Goal: Information Seeking & Learning: Learn about a topic

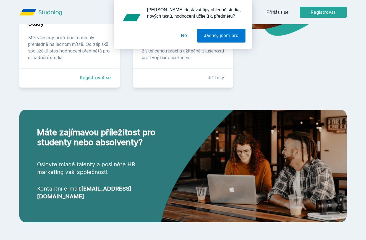
scroll to position [154, 0]
click at [183, 33] on button "Ne" at bounding box center [184, 36] width 20 height 14
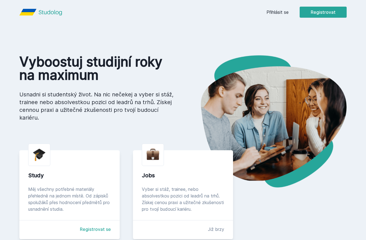
scroll to position [0, 0]
click at [285, 14] on link "Přihlásit se" at bounding box center [278, 12] width 22 height 7
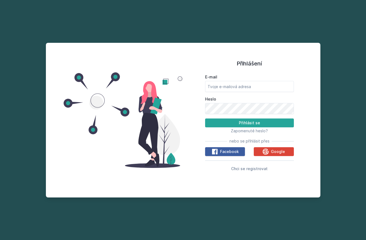
click at [227, 152] on span "Facebook" at bounding box center [229, 152] width 19 height 6
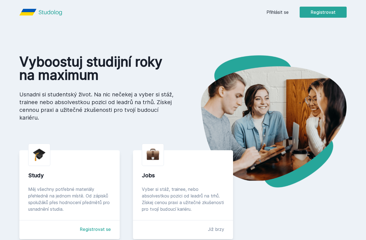
click at [325, 20] on header "Přihlásit se Registrovat" at bounding box center [183, 12] width 354 height 24
click at [325, 19] on header "Přihlásit se Registrovat" at bounding box center [183, 12] width 354 height 24
click at [325, 14] on button "Registrovat" at bounding box center [323, 12] width 47 height 11
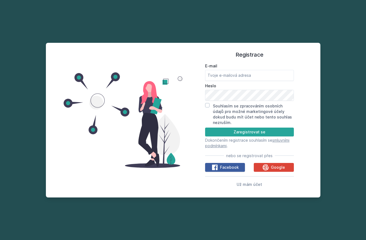
click at [226, 165] on span "Facebook" at bounding box center [229, 168] width 19 height 6
click at [270, 164] on div "Google" at bounding box center [274, 167] width 23 height 7
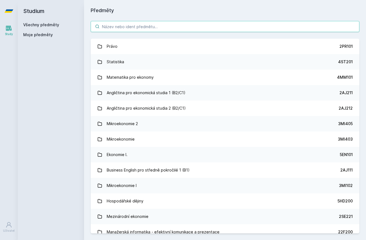
click at [171, 24] on input "search" at bounding box center [225, 26] width 269 height 11
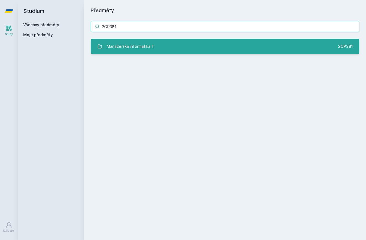
type input "2OP381"
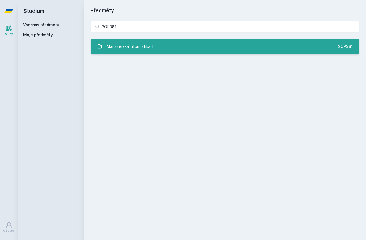
click at [131, 45] on div "Manažerská informatika 1" at bounding box center [130, 46] width 47 height 11
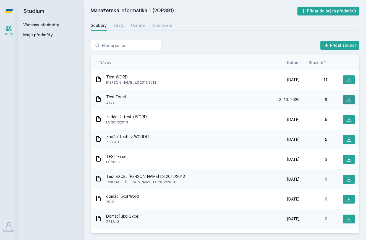
click at [345, 100] on button at bounding box center [349, 99] width 12 height 9
click at [274, 33] on div "Přidat soubor Řazení: Název Datum Stažení Název Datum Stažení Test WORD Seghman…" at bounding box center [225, 136] width 282 height 207
click at [344, 80] on button at bounding box center [349, 80] width 12 height 9
